Goal: Transaction & Acquisition: Subscribe to service/newsletter

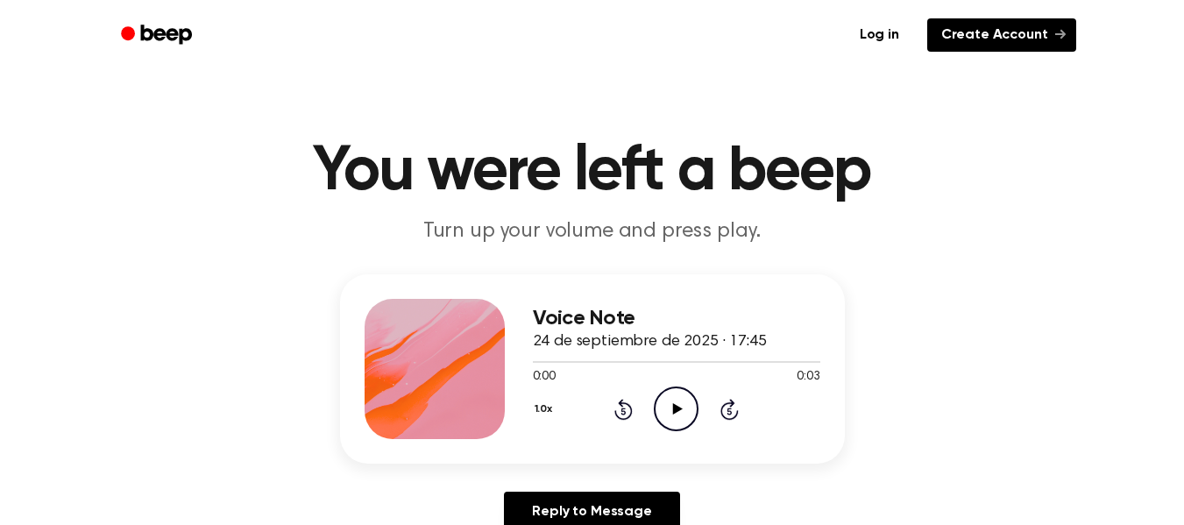
click at [1004, 38] on link "Create Account" at bounding box center [1001, 34] width 149 height 33
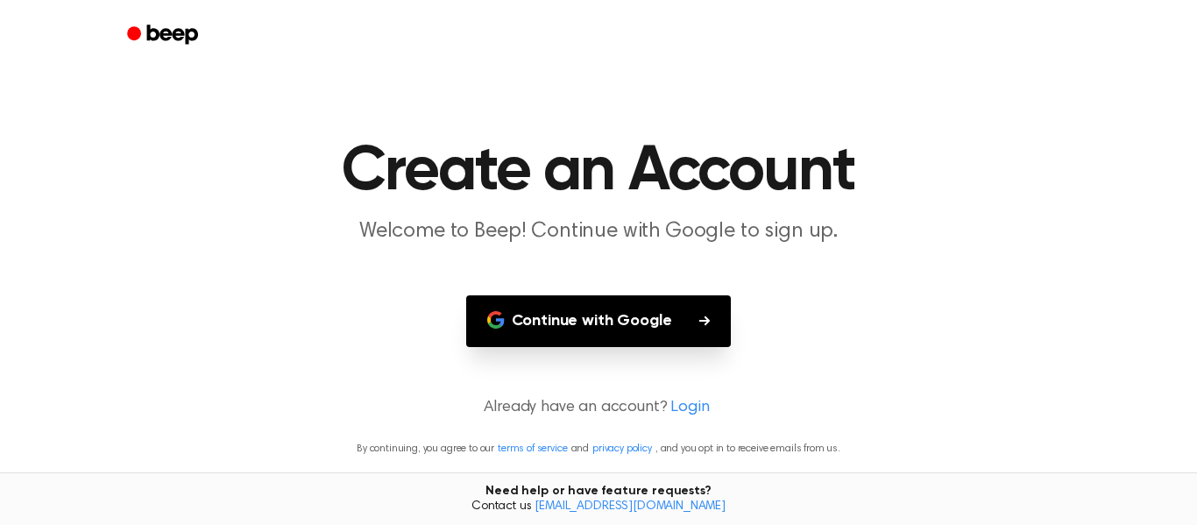
click at [682, 311] on button "Continue with Google" at bounding box center [599, 321] width 266 height 52
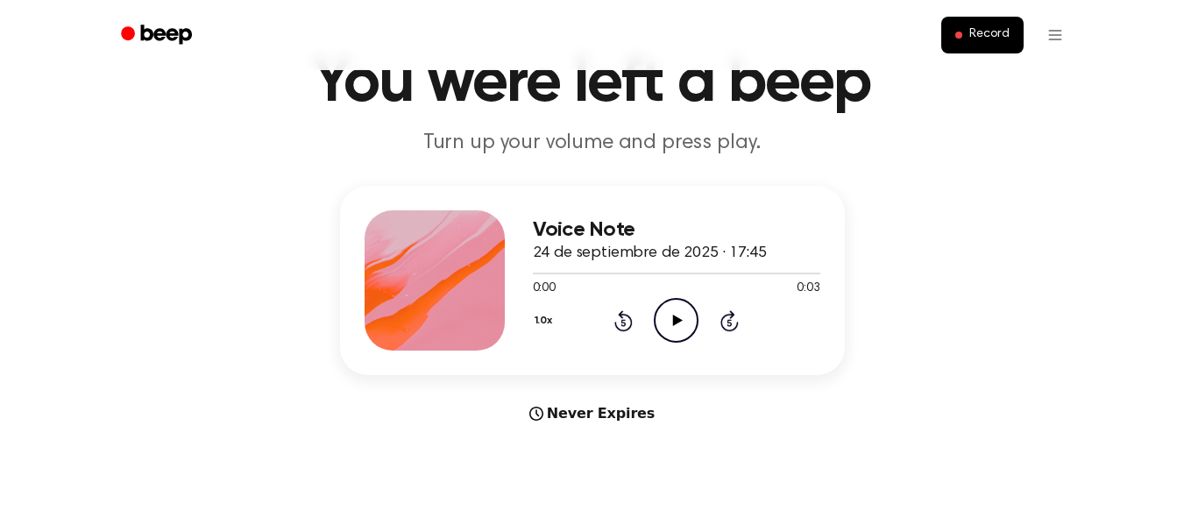
scroll to position [17, 0]
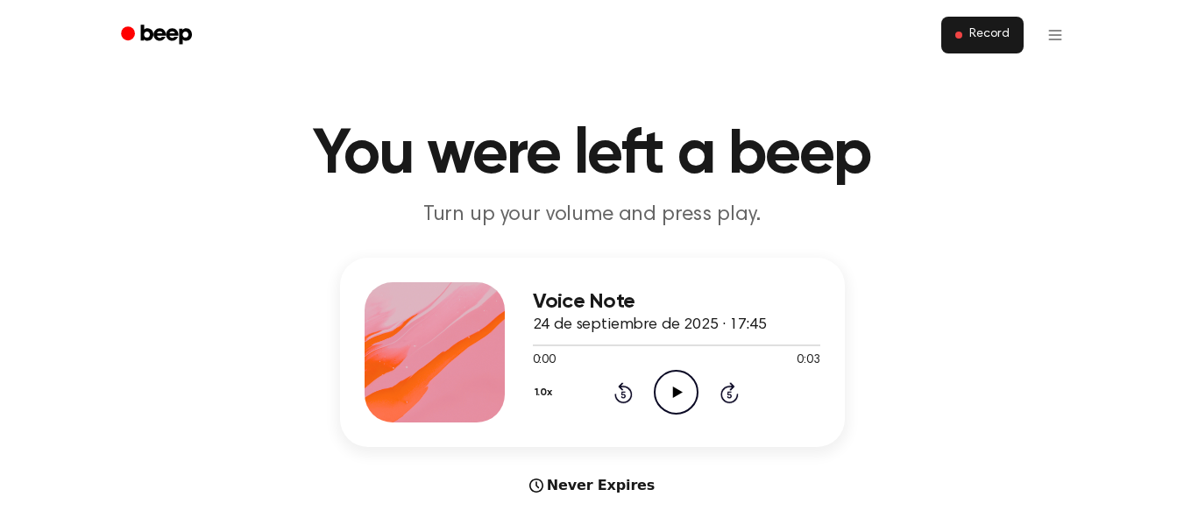
click at [981, 31] on span "Record" at bounding box center [988, 35] width 39 height 16
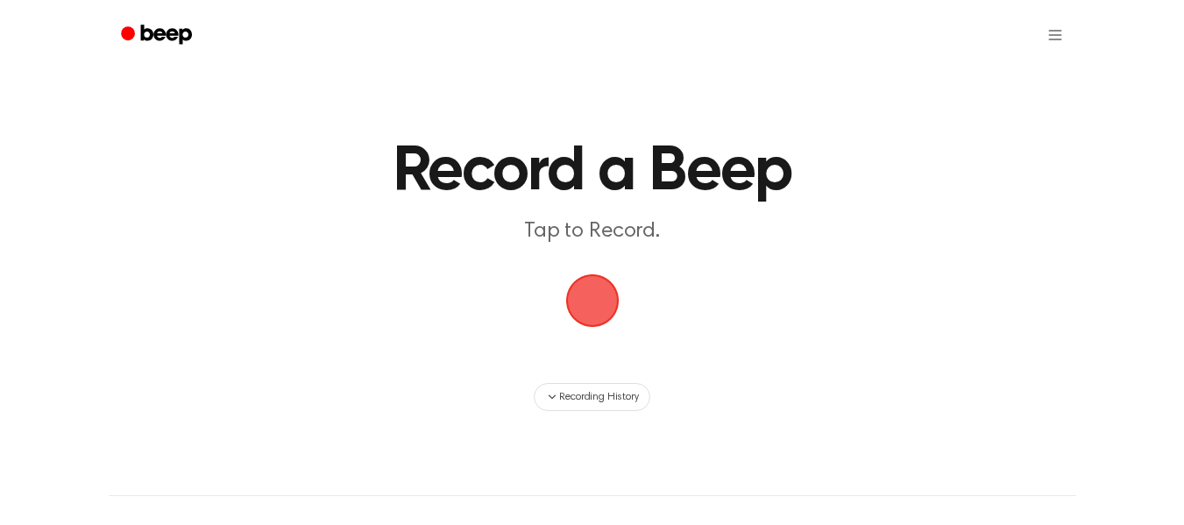
click at [570, 305] on span "button" at bounding box center [592, 300] width 49 height 49
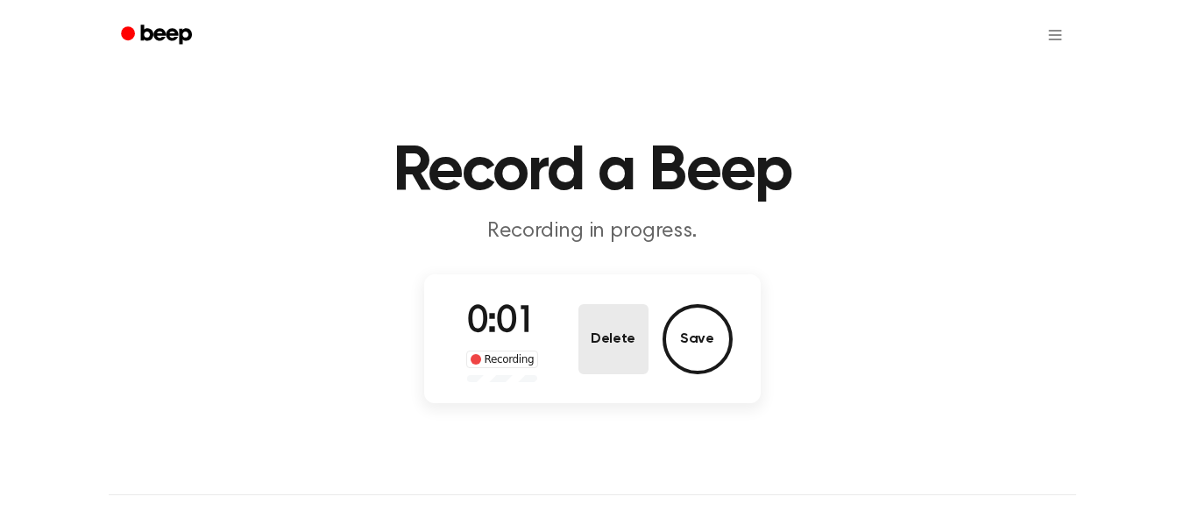
click at [626, 361] on button "Delete" at bounding box center [613, 339] width 70 height 70
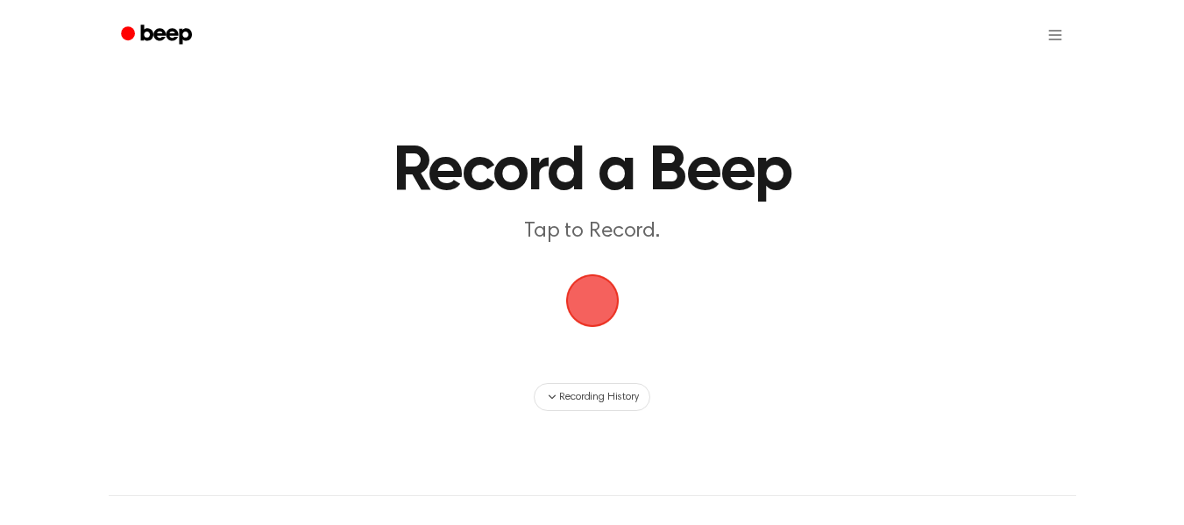
click at [590, 299] on span "button" at bounding box center [591, 299] width 67 height 67
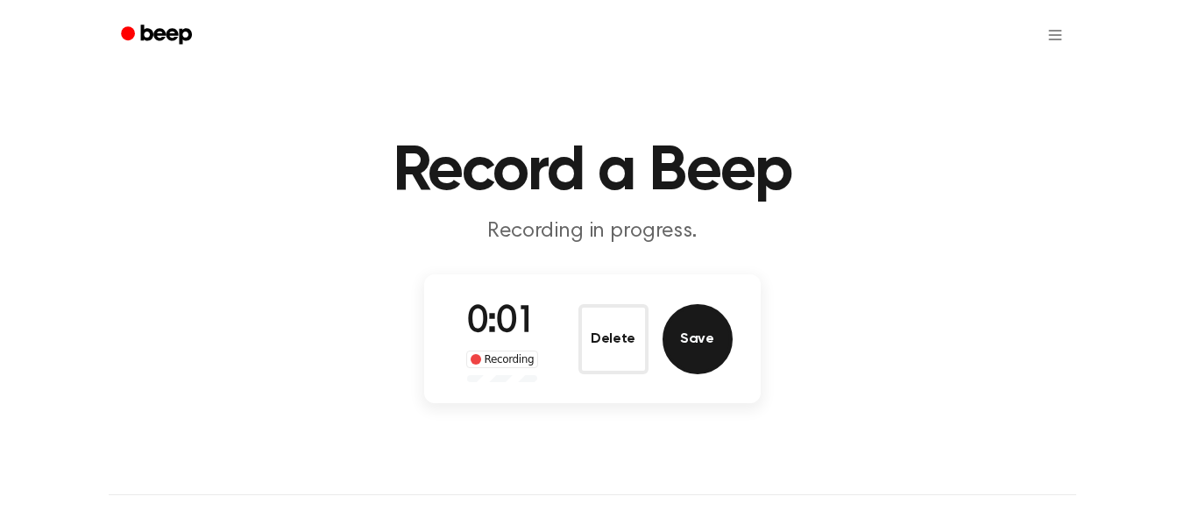
click at [713, 341] on button "Save" at bounding box center [698, 339] width 70 height 70
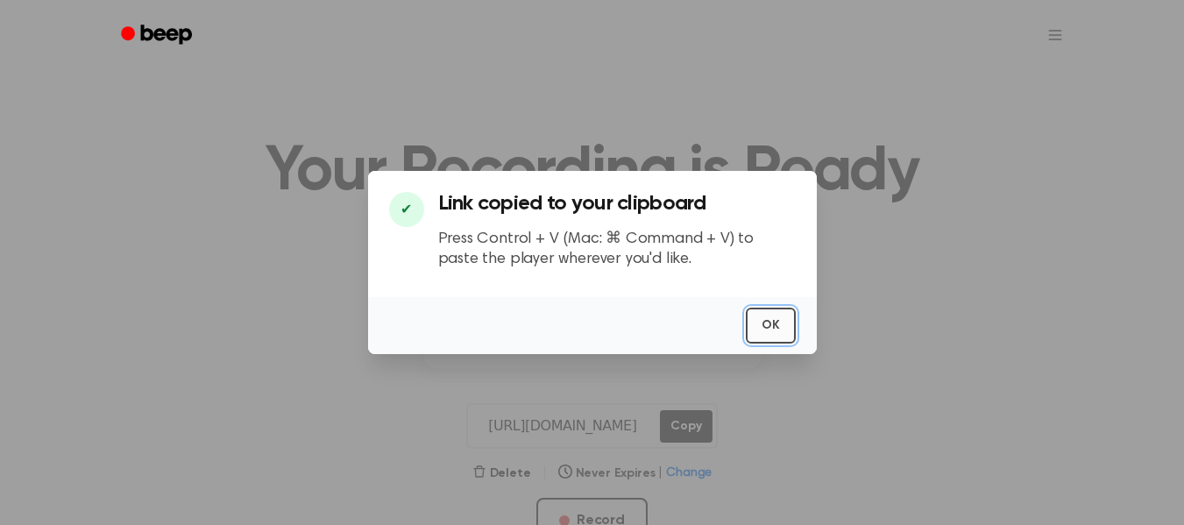
click at [770, 315] on button "OK" at bounding box center [771, 326] width 50 height 36
